Goal: Transaction & Acquisition: Purchase product/service

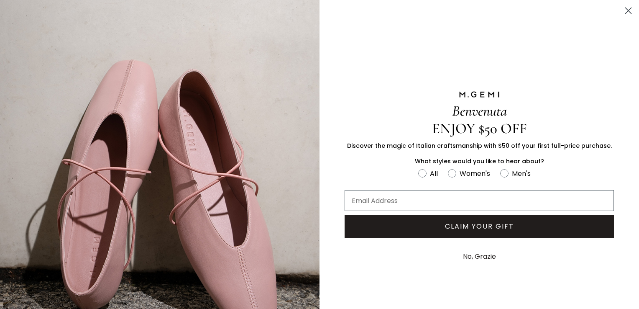
click at [626, 9] on icon "Close dialog" at bounding box center [629, 11] width 6 height 6
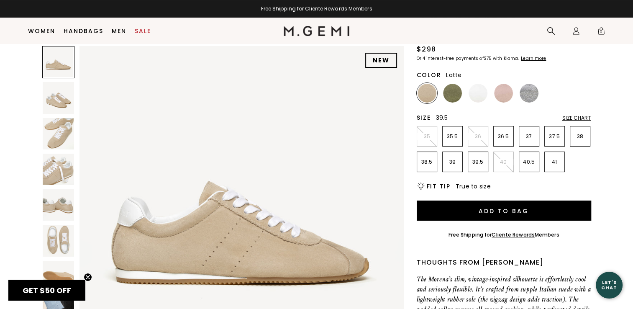
click at [478, 163] on p "39.5" at bounding box center [478, 162] width 20 height 7
click at [57, 242] on img at bounding box center [58, 240] width 31 height 31
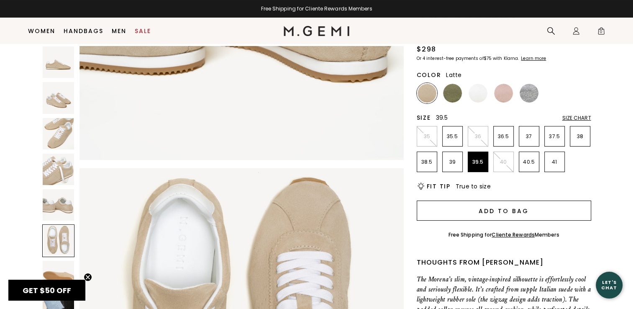
scroll to position [1631, 0]
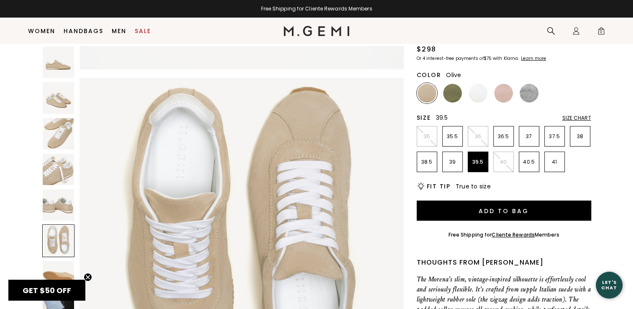
click at [452, 92] on img at bounding box center [452, 93] width 19 height 19
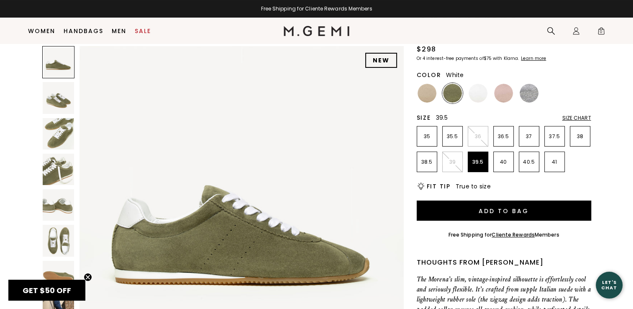
click at [480, 91] on img at bounding box center [478, 93] width 19 height 19
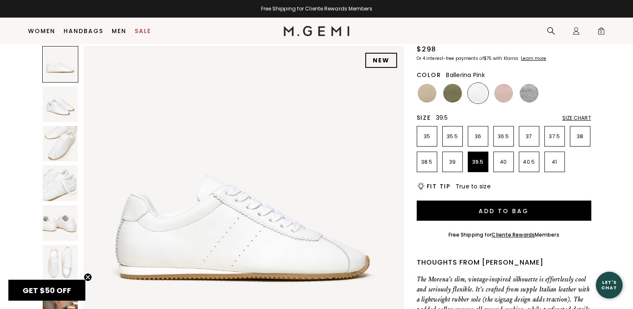
click at [512, 90] on img at bounding box center [503, 93] width 19 height 19
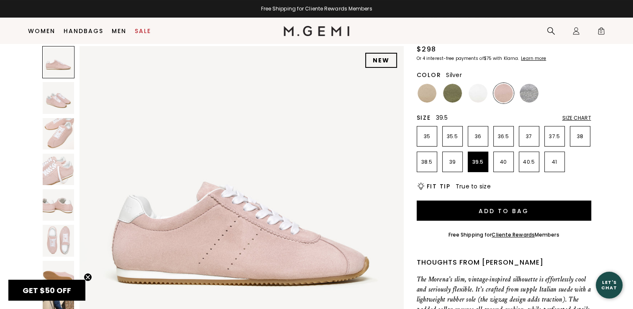
click at [536, 91] on img at bounding box center [529, 93] width 19 height 19
